Goal: Information Seeking & Learning: Compare options

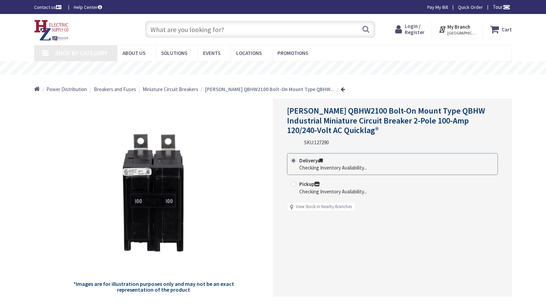
type input "a [GEOGRAPHIC_DATA], [GEOGRAPHIC_DATA]"
